Goal: Task Accomplishment & Management: Complete application form

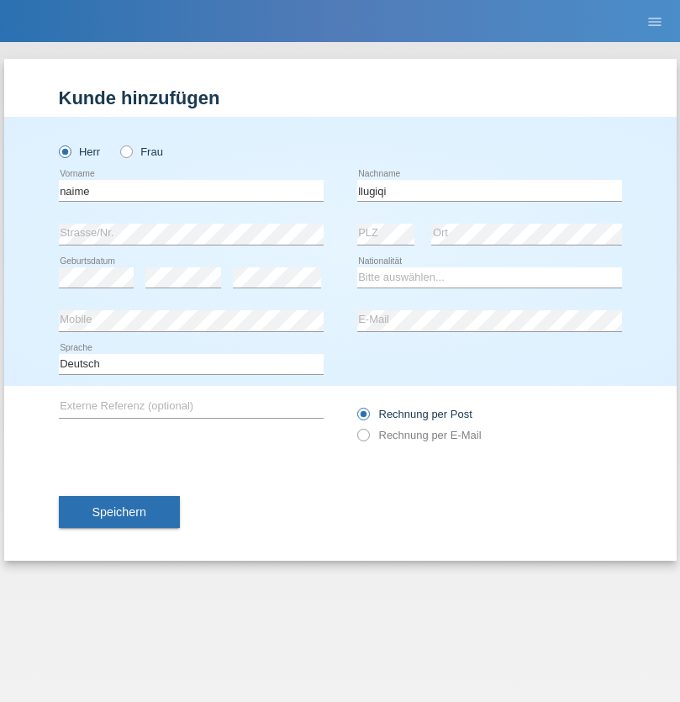
type input "llugiqi"
select select "CH"
radio input "true"
click at [191, 190] on input "text" at bounding box center [191, 190] width 265 height 21
type input "Shaban"
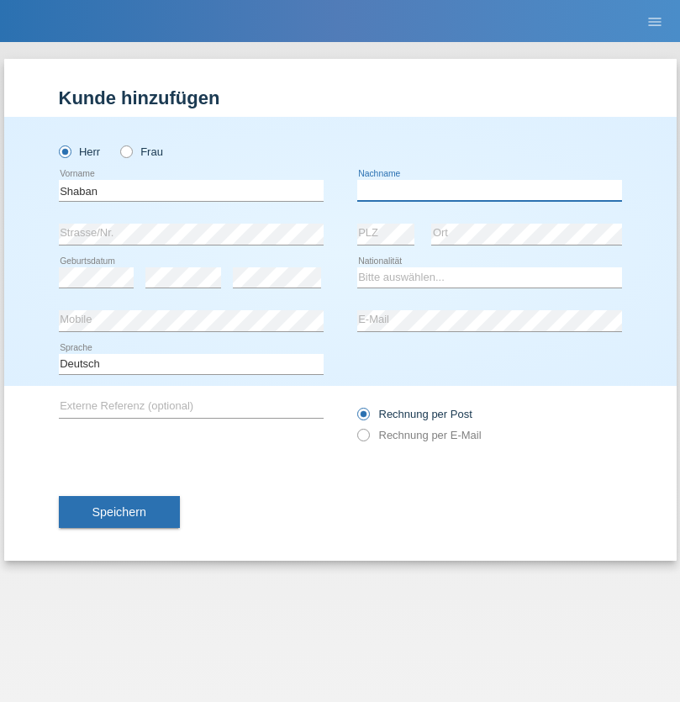
click at [489, 190] on input "text" at bounding box center [489, 190] width 265 height 21
type input "llugiqi"
select select "CH"
radio input "true"
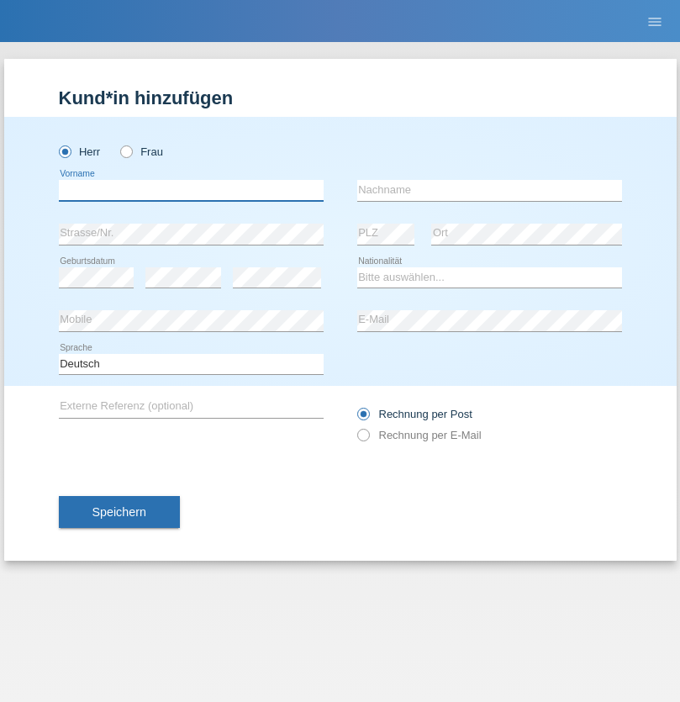
click at [191, 190] on input "text" at bounding box center [191, 190] width 265 height 21
type input "Anis"
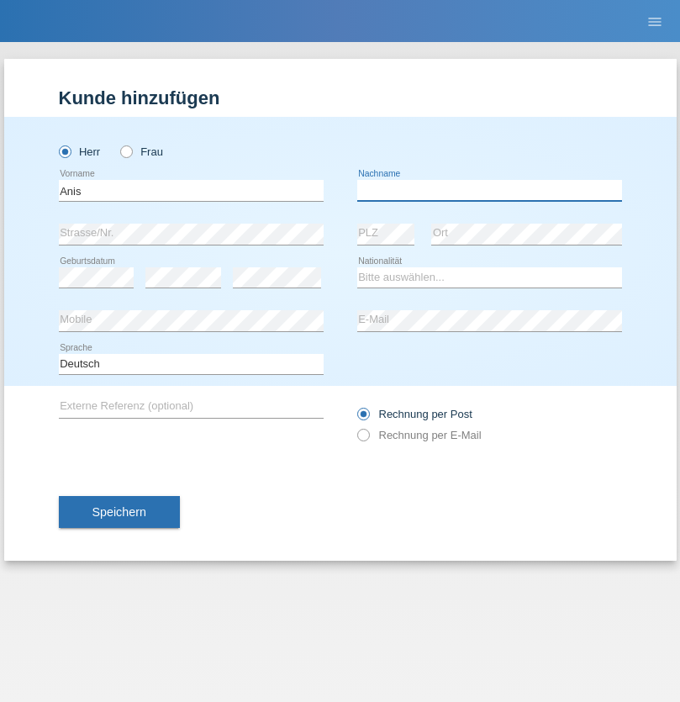
click at [489, 190] on input "text" at bounding box center [489, 190] width 265 height 21
type input "Idrizi"
select select "IT"
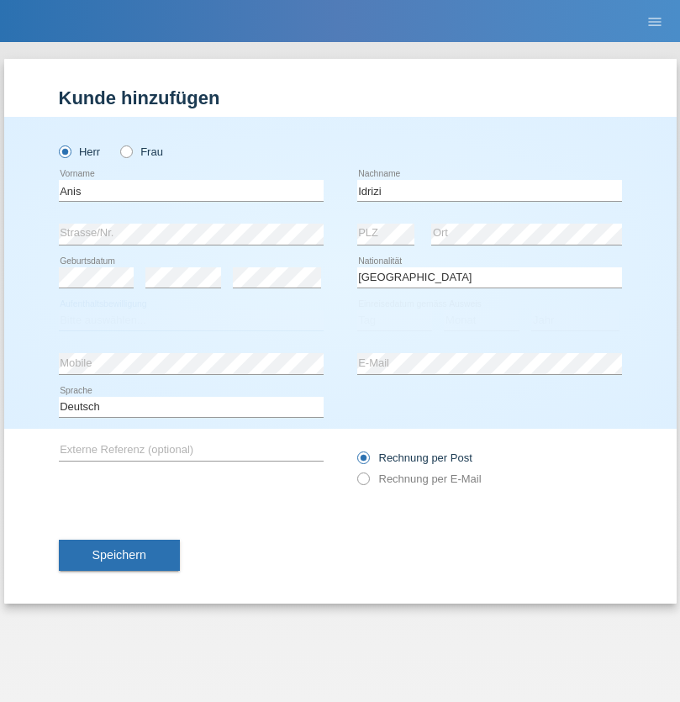
select select "C"
select select "05"
select select "12"
select select "2001"
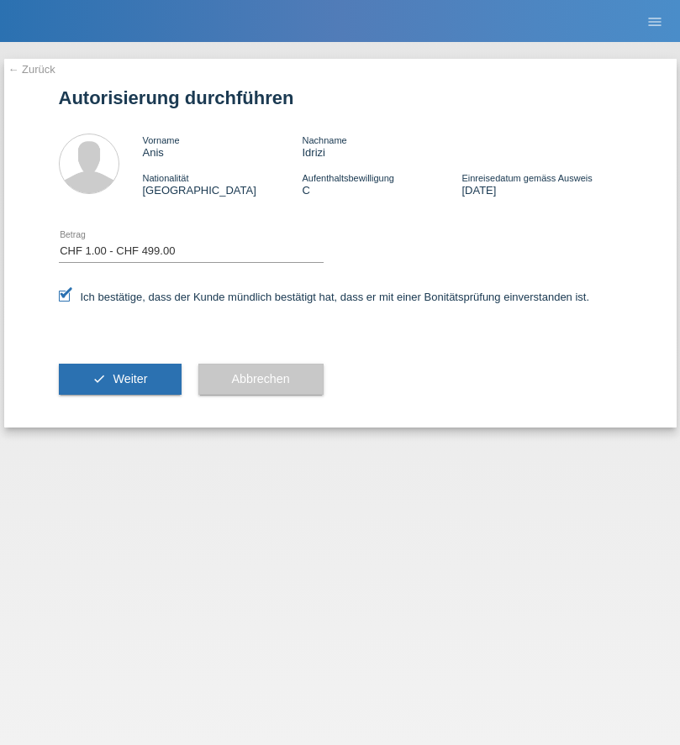
select select "1"
click at [119, 379] on span "Weiter" at bounding box center [130, 378] width 34 height 13
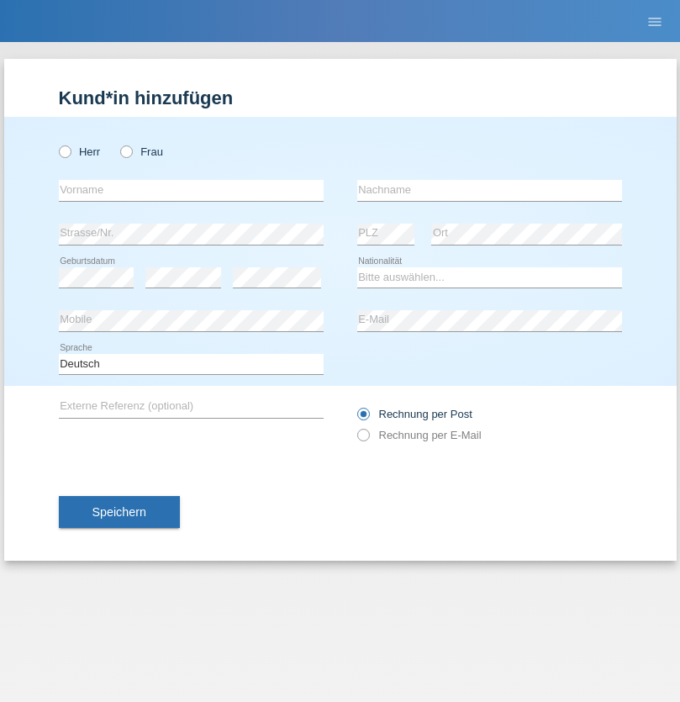
radio input "true"
click at [191, 190] on input "text" at bounding box center [191, 190] width 265 height 21
type input "Hamidou"
click at [489, 190] on input "text" at bounding box center [489, 190] width 265 height 21
type input "Sagnon"
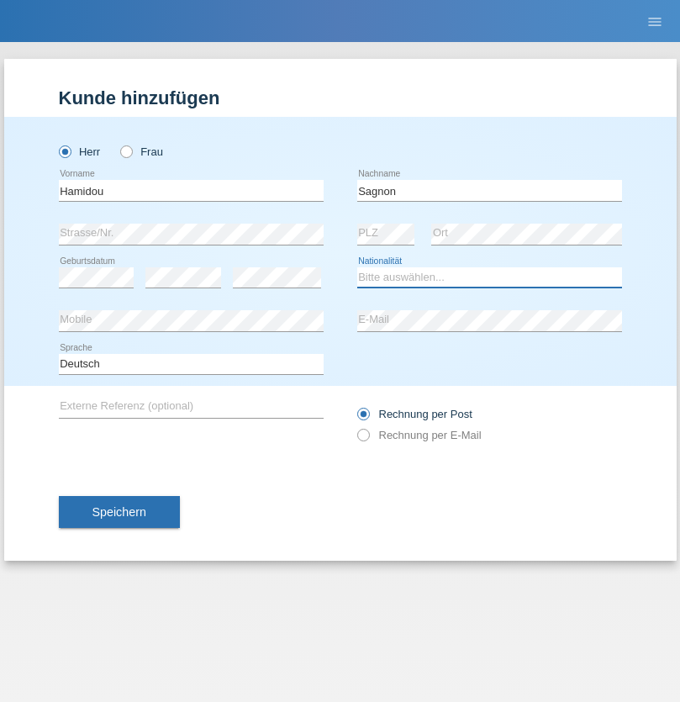
select select "BF"
select select "C"
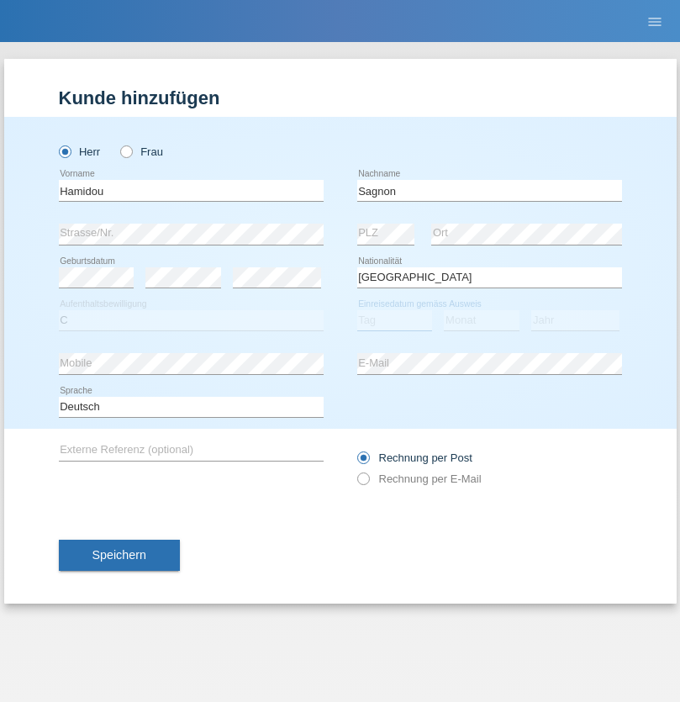
select select "18"
select select "12"
select select "2008"
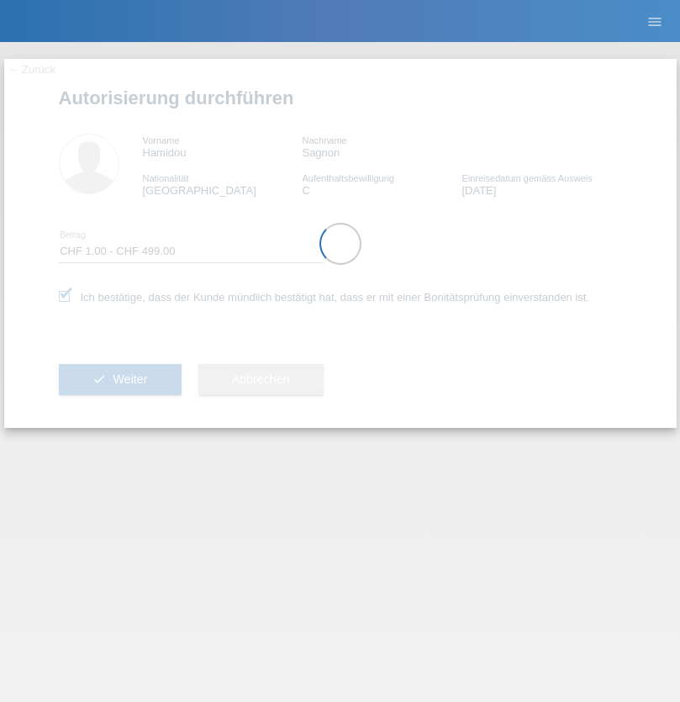
select select "1"
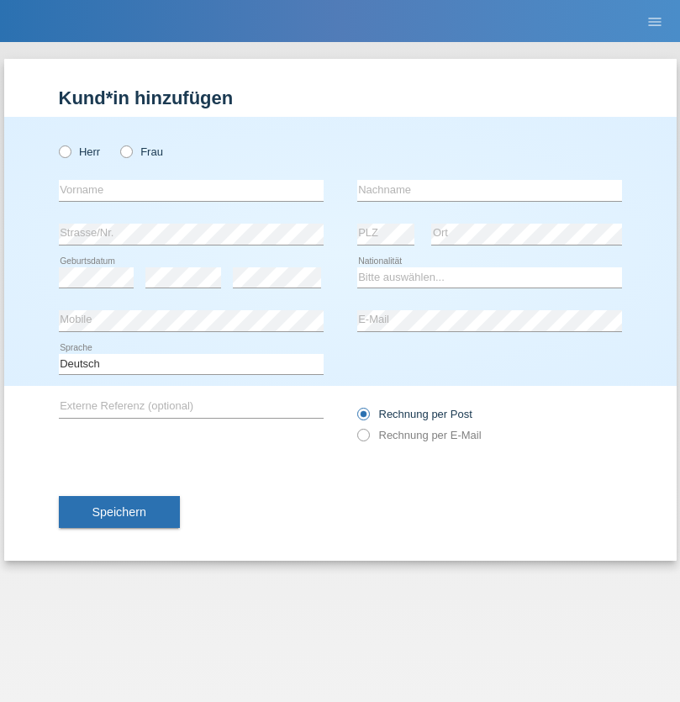
radio input "true"
click at [191, 190] on input "text" at bounding box center [191, 190] width 265 height 21
type input "Silvia"
click at [489, 190] on input "text" at bounding box center [489, 190] width 265 height 21
type input "Patera"
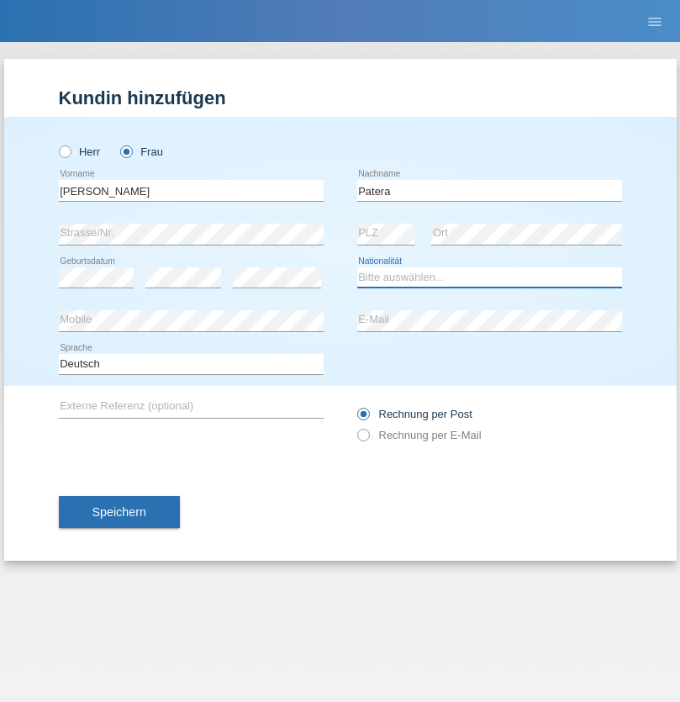
select select "CH"
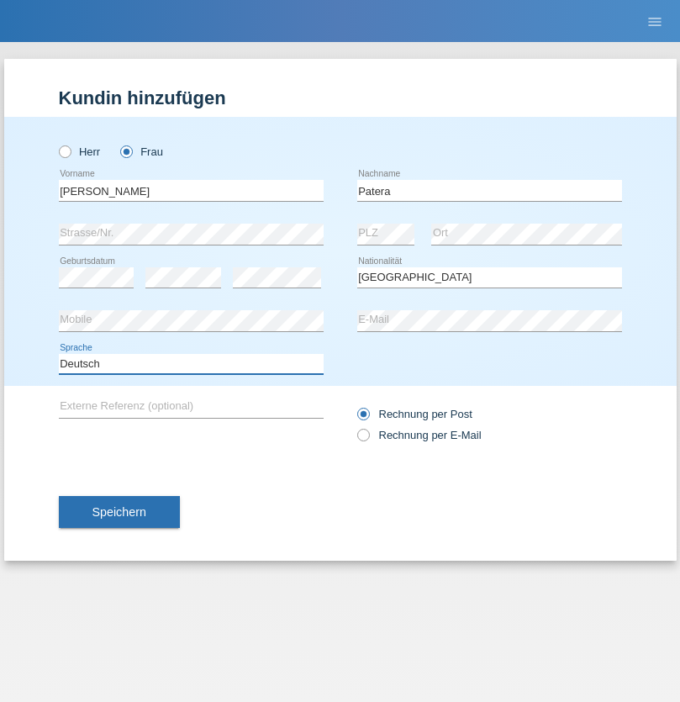
select select "en"
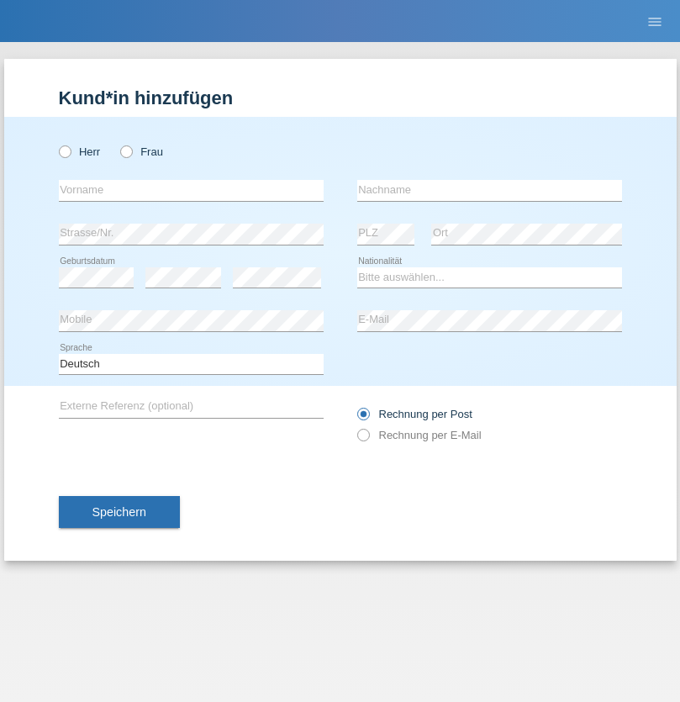
radio input "true"
click at [191, 190] on input "text" at bounding box center [191, 190] width 265 height 21
type input "Champing"
click at [489, 190] on input "text" at bounding box center [489, 190] width 265 height 21
type input "Malonga"
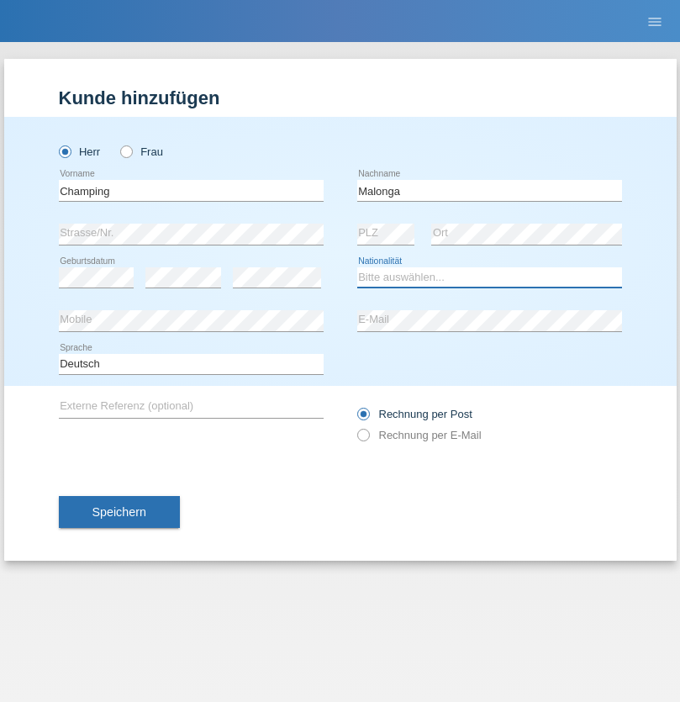
select select "CH"
radio input "true"
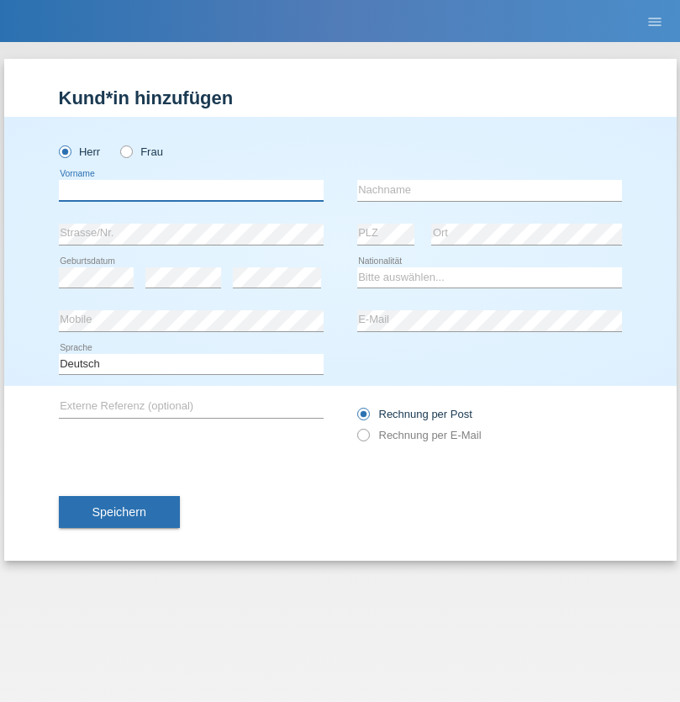
click at [191, 190] on input "text" at bounding box center [191, 190] width 265 height 21
type input "Djordjevic"
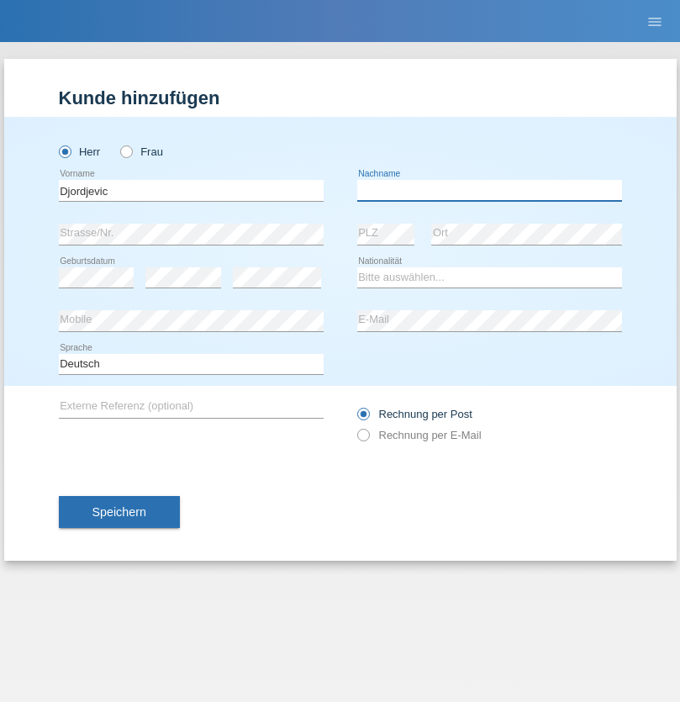
click at [489, 190] on input "text" at bounding box center [489, 190] width 265 height 21
type input "Radosav"
select select "RS"
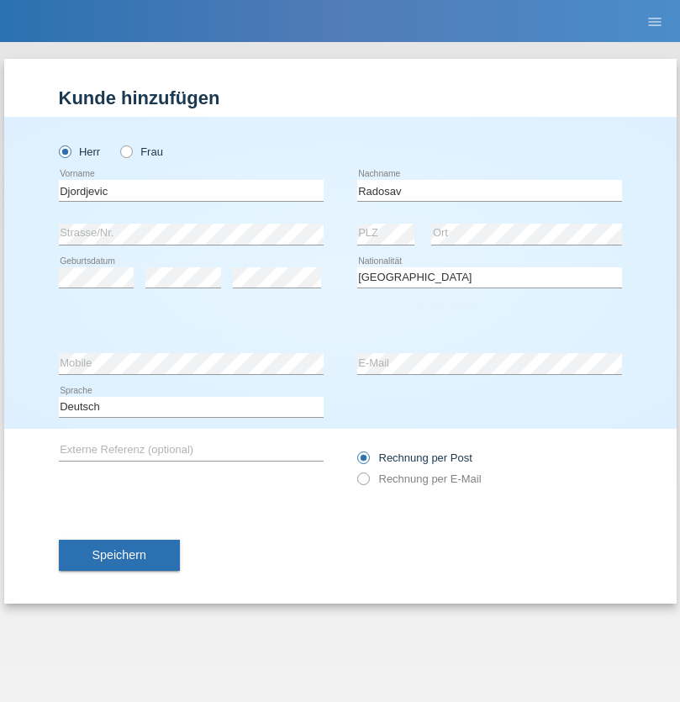
select select "C"
select select "10"
select select "03"
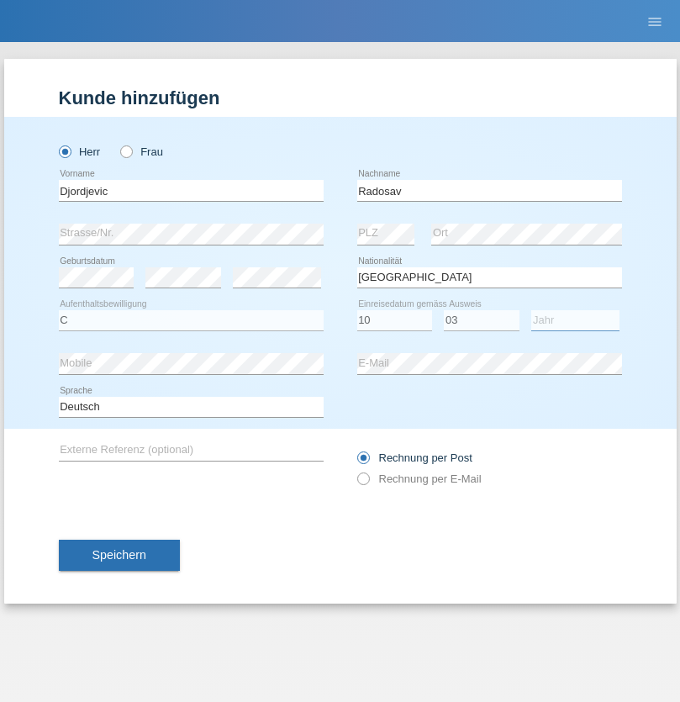
select select "1989"
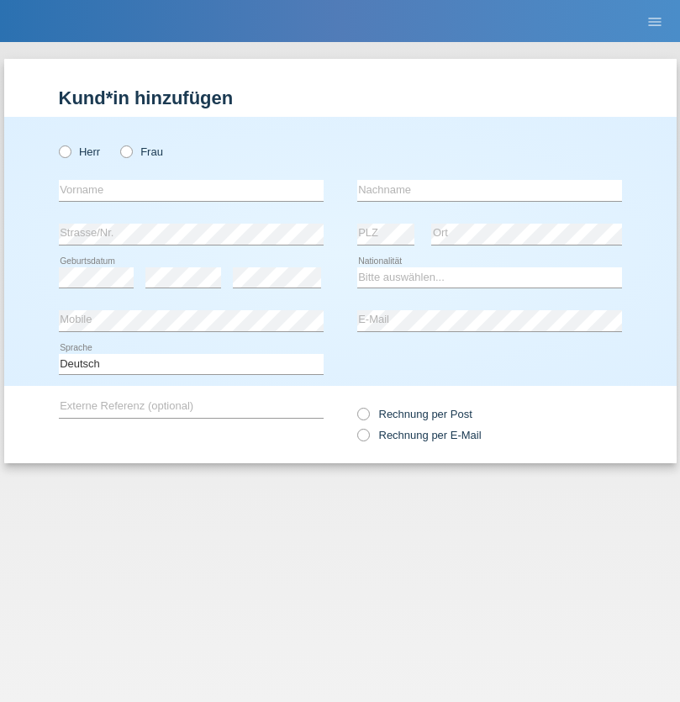
radio input "true"
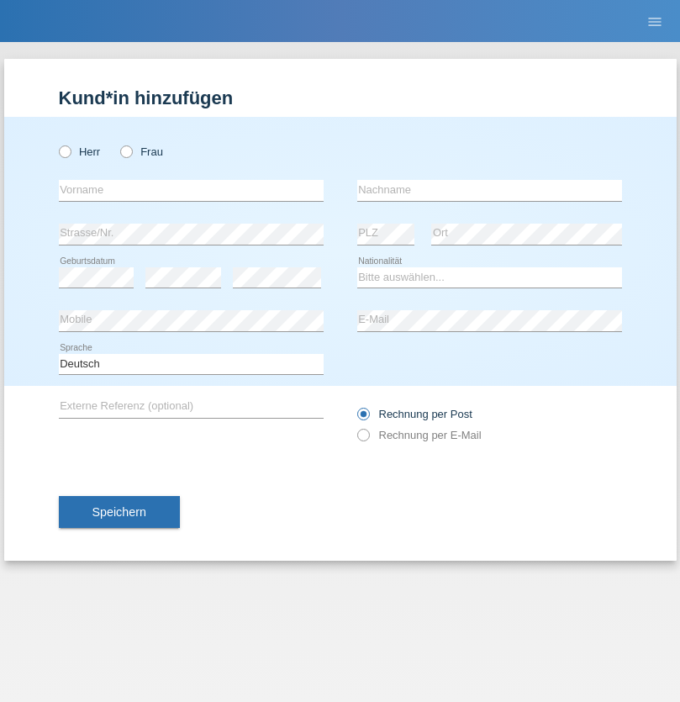
radio input "true"
click at [191, 190] on input "text" at bounding box center [191, 190] width 265 height 21
type input "[PERSON_NAME]"
click at [489, 190] on input "text" at bounding box center [489, 190] width 265 height 21
type input "Sakhi"
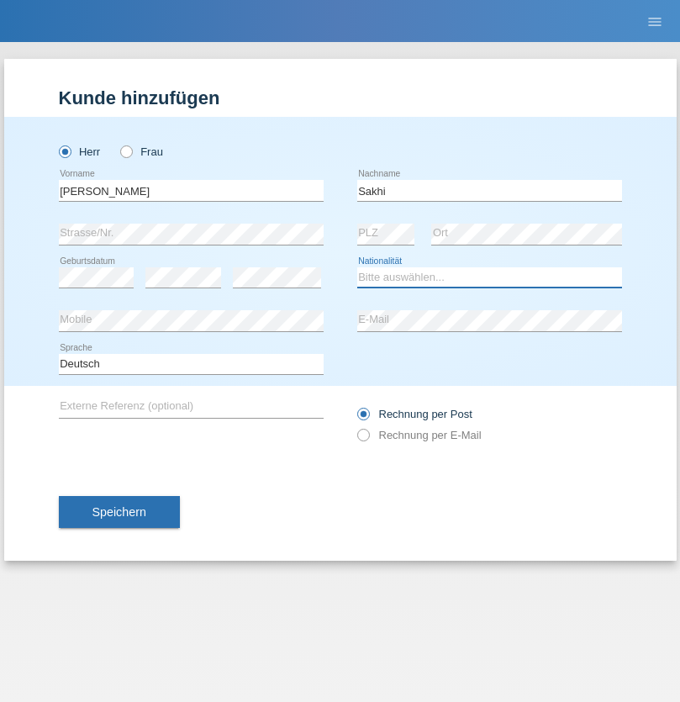
select select "IT"
select select "C"
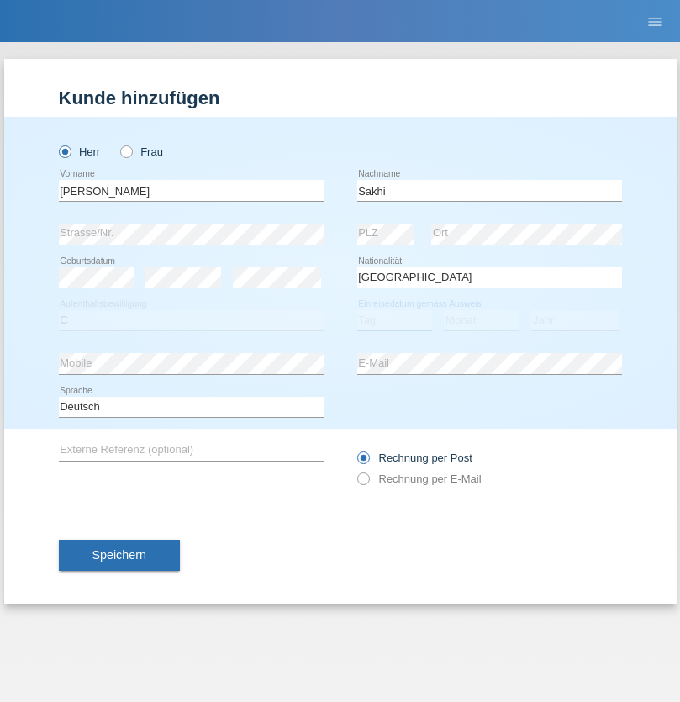
select select "24"
select select "10"
select select "2021"
